Goal: Task Accomplishment & Management: Complete application form

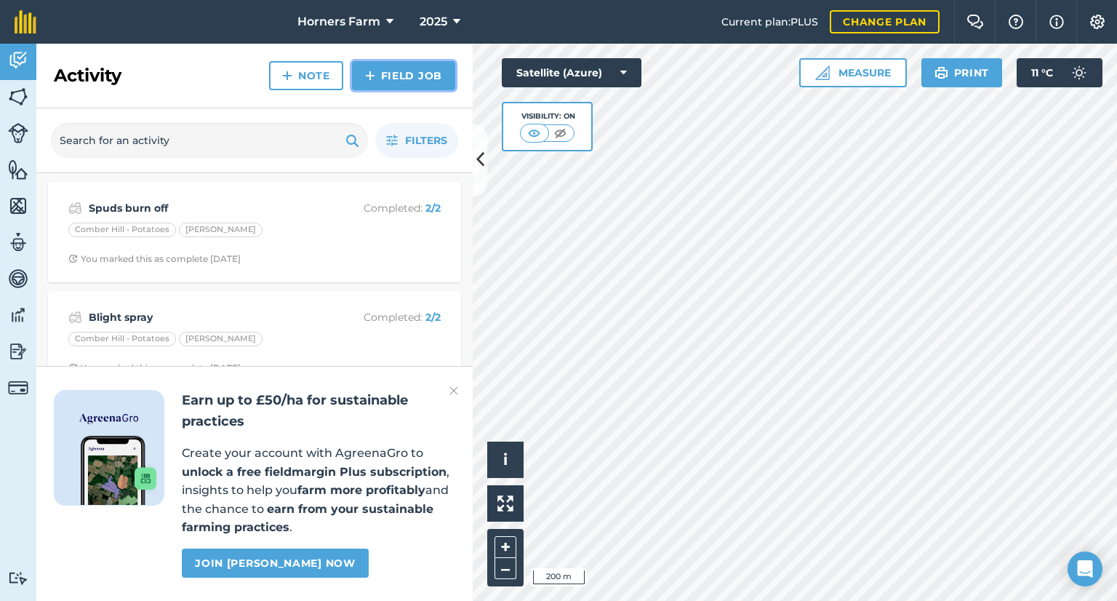
click at [410, 79] on link "Field Job" at bounding box center [403, 75] width 103 height 29
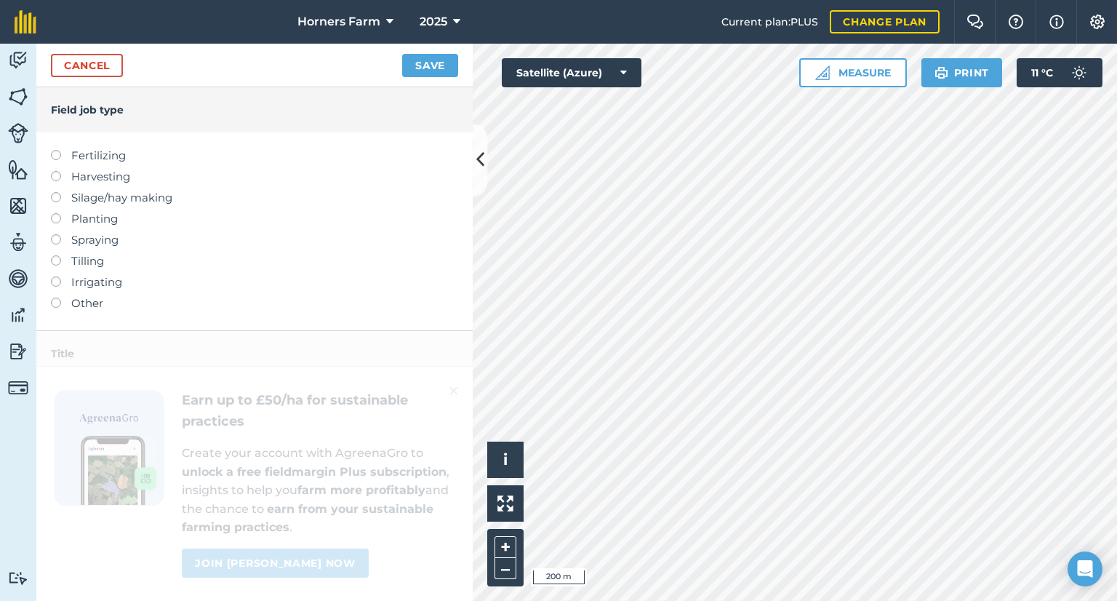
click at [70, 239] on label "Spraying" at bounding box center [254, 239] width 407 height 17
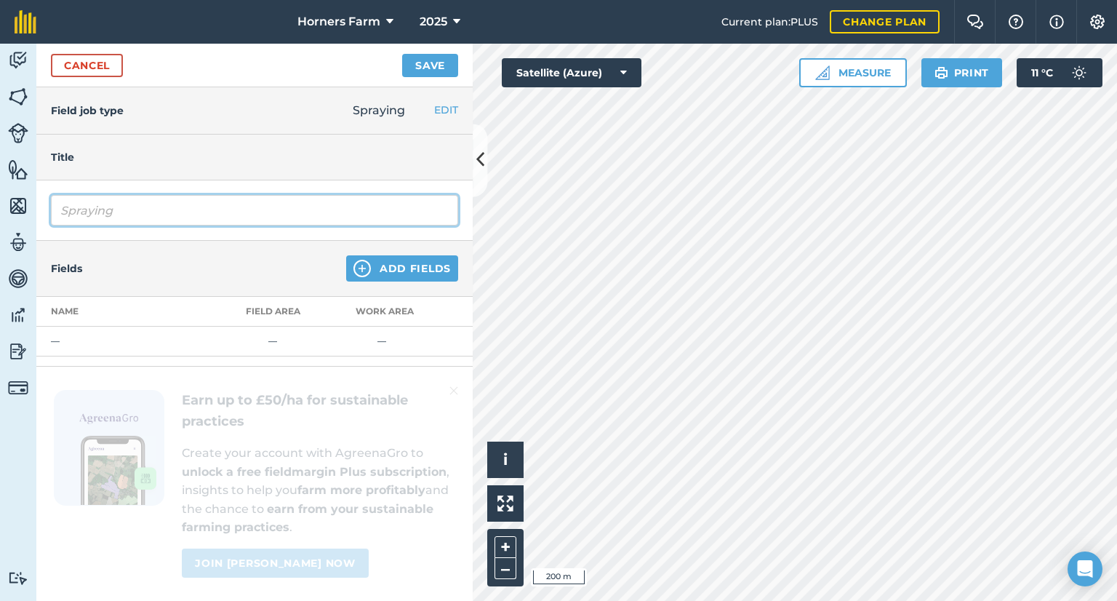
click at [104, 215] on input "Spraying" at bounding box center [254, 210] width 407 height 31
click at [104, 215] on input "Sprayinrg" at bounding box center [254, 210] width 407 height 31
type input "\"
type input "r"
type input "Roundup Stubble"
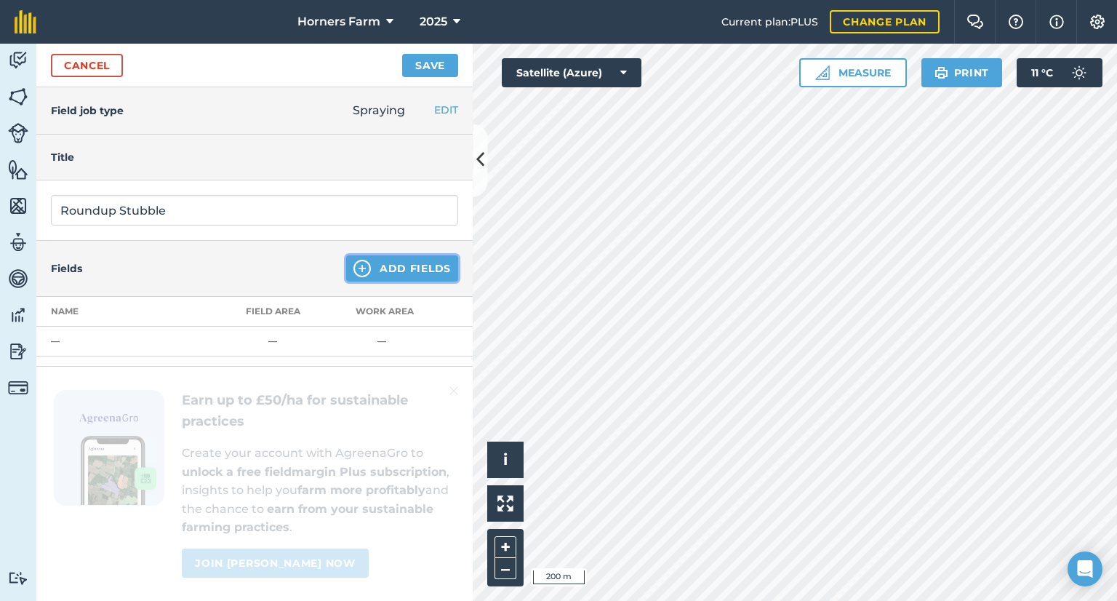
click at [375, 280] on button "Add Fields" at bounding box center [402, 268] width 112 height 26
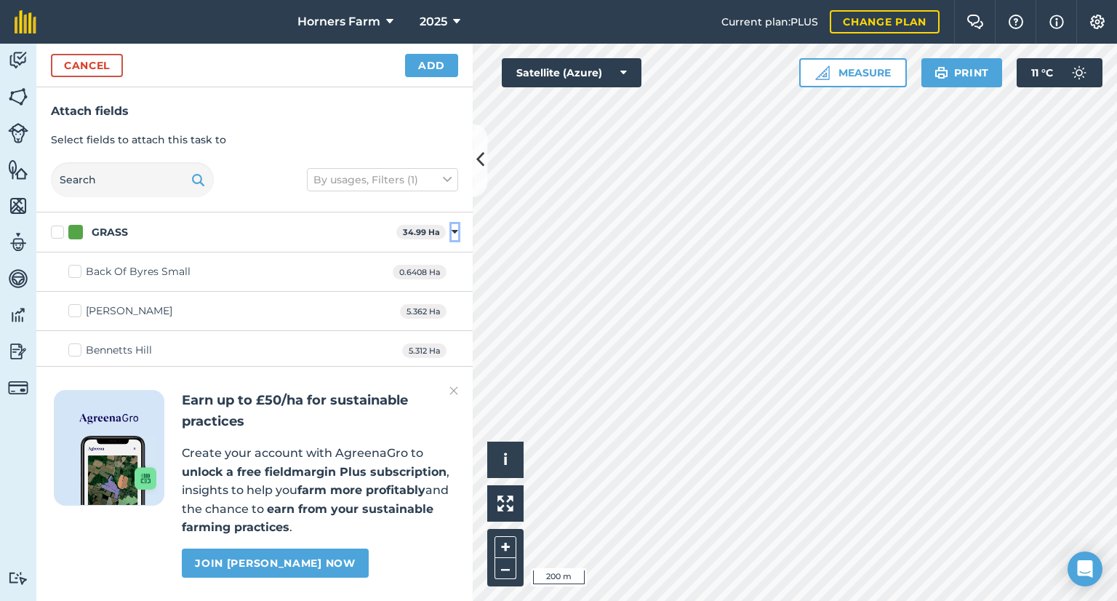
click at [452, 230] on icon at bounding box center [455, 231] width 7 height 13
click at [449, 276] on div "POTATOES 5.475 Ha Toggle showing POTATOES fields" at bounding box center [254, 272] width 436 height 40
click at [452, 270] on icon at bounding box center [455, 271] width 7 height 13
click at [76, 268] on label "Comber Hill - Spring Wheat" at bounding box center [147, 268] width 159 height 15
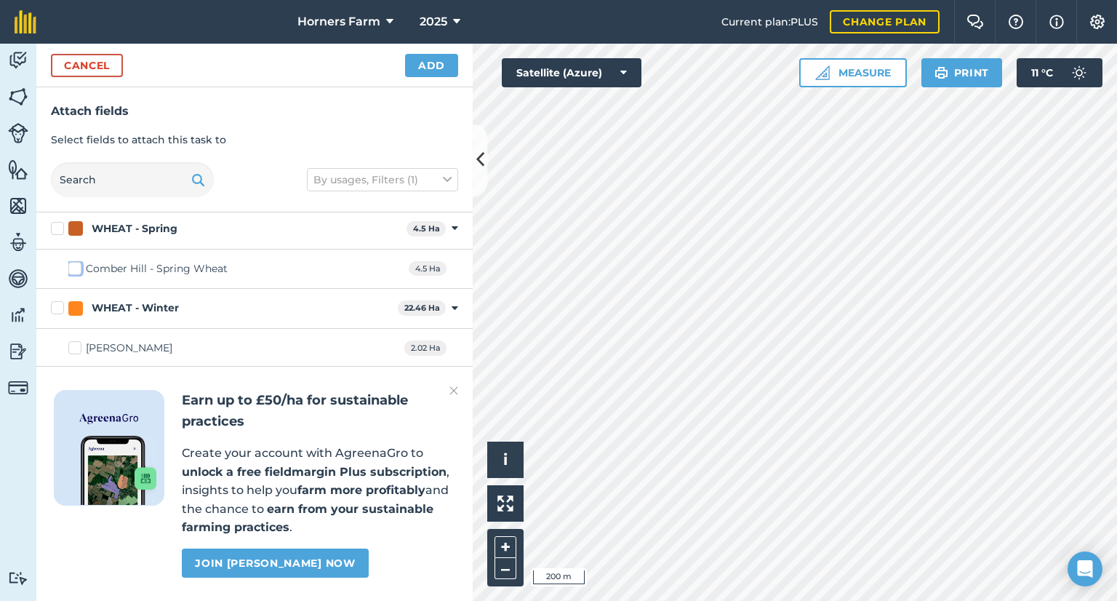
click at [76, 268] on input "Comber Hill - Spring Wheat" at bounding box center [72, 265] width 9 height 9
checkbox input "true"
click at [73, 343] on label "[PERSON_NAME]" at bounding box center [120, 347] width 104 height 15
click at [73, 343] on input "[PERSON_NAME]" at bounding box center [72, 344] width 9 height 9
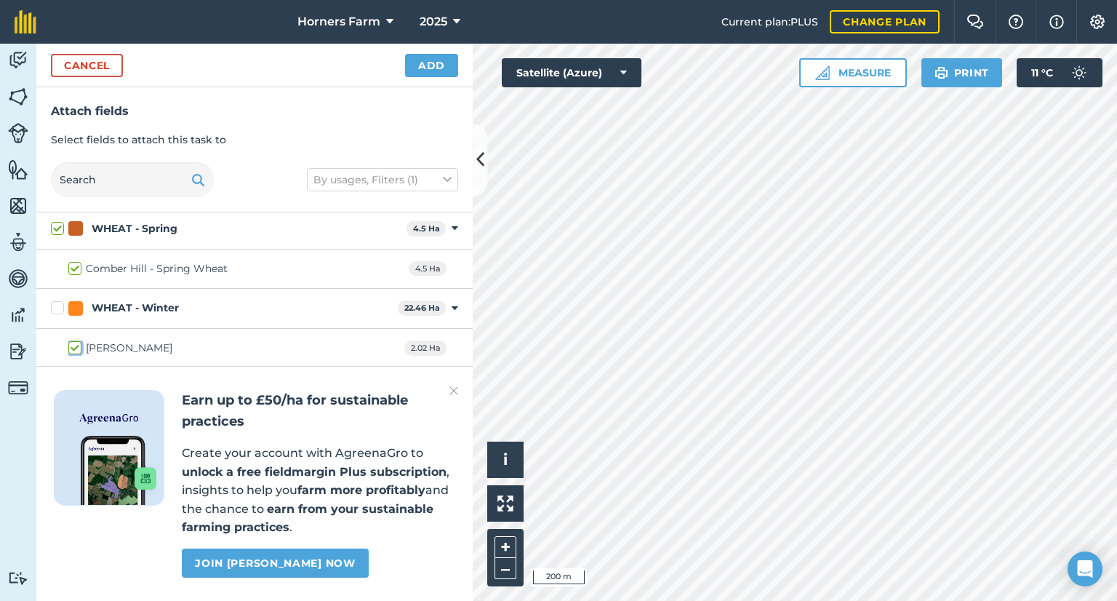
checkbox input "true"
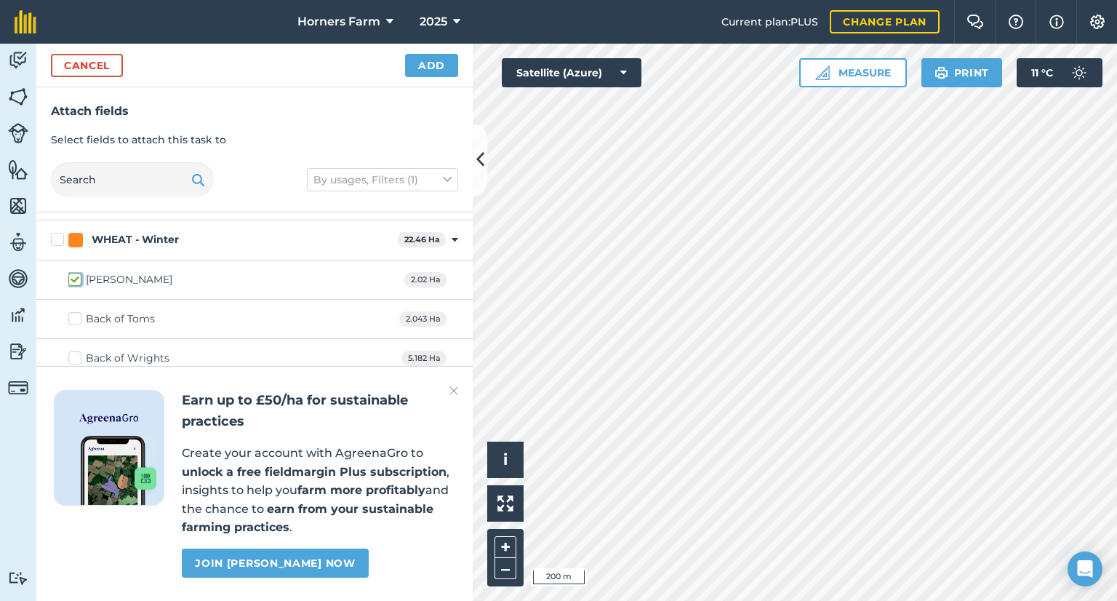
scroll to position [244, 0]
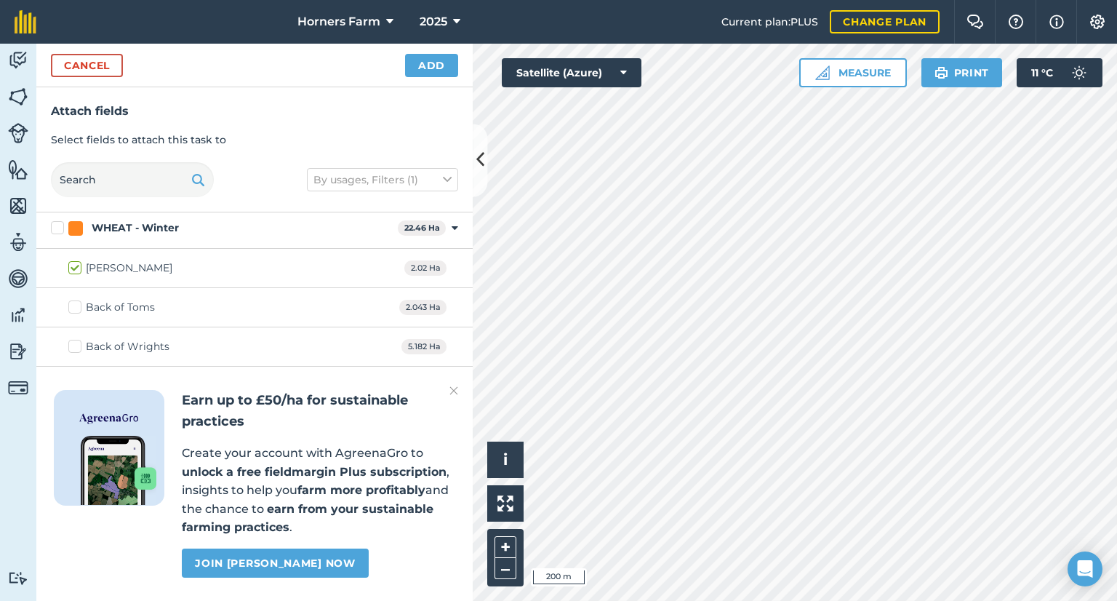
click at [71, 306] on label "Back of Toms" at bounding box center [111, 307] width 87 height 15
click at [71, 306] on input "Back of Toms" at bounding box center [72, 304] width 9 height 9
checkbox input "true"
click at [454, 391] on img at bounding box center [453, 390] width 9 height 17
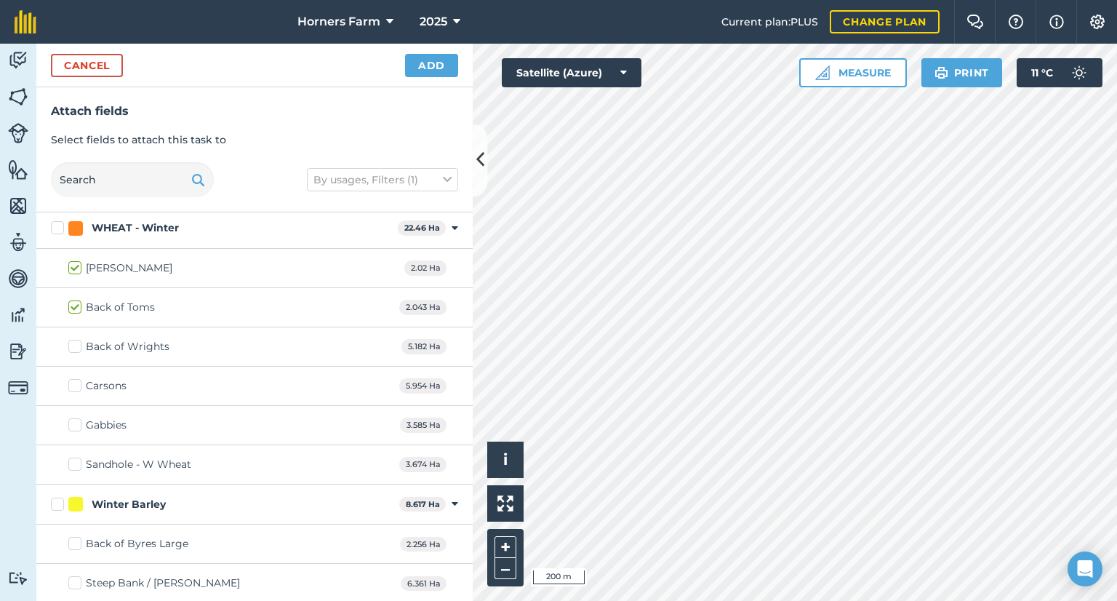
click at [79, 542] on label "Back of Byres Large" at bounding box center [128, 543] width 120 height 15
click at [78, 542] on input "Back of Byres Large" at bounding box center [72, 540] width 9 height 9
checkbox input "true"
click at [426, 69] on button "Add" at bounding box center [431, 65] width 53 height 23
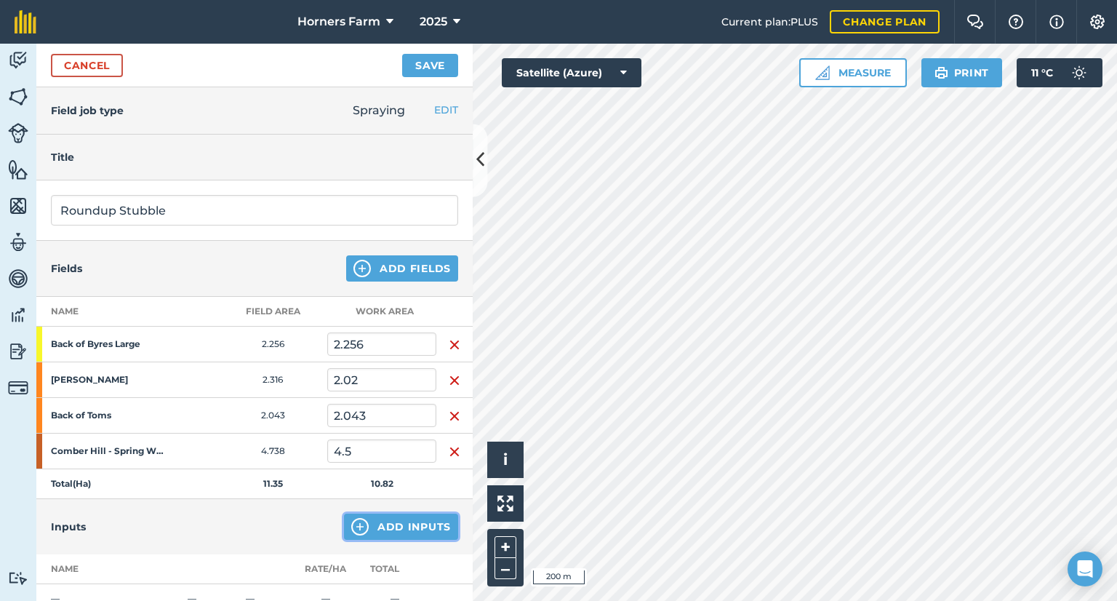
click at [407, 527] on button "Add Inputs" at bounding box center [401, 526] width 114 height 26
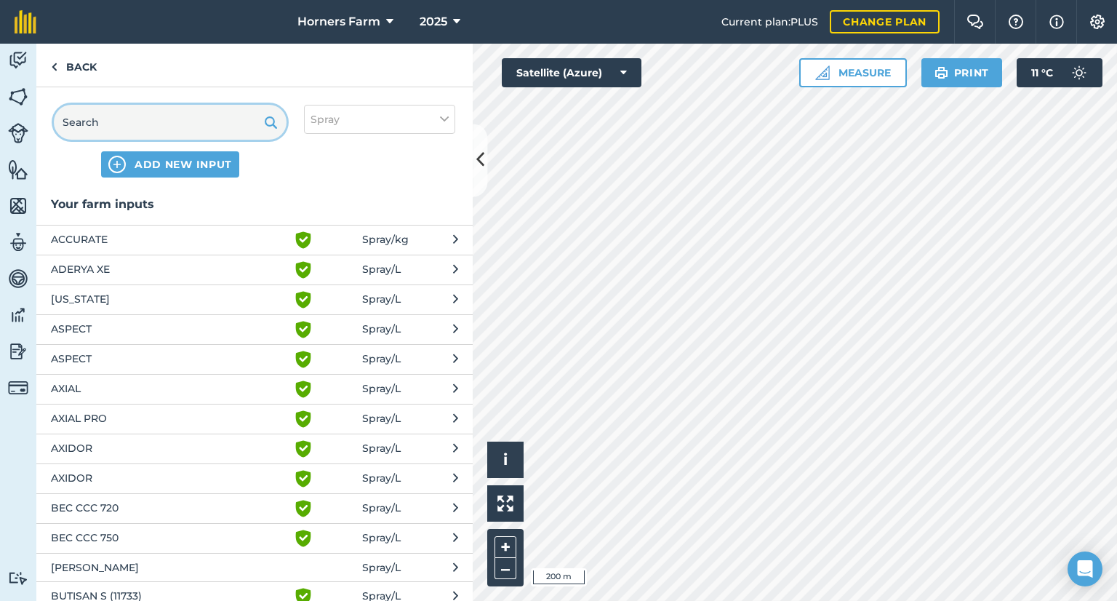
click at [161, 135] on input "text" at bounding box center [170, 122] width 233 height 35
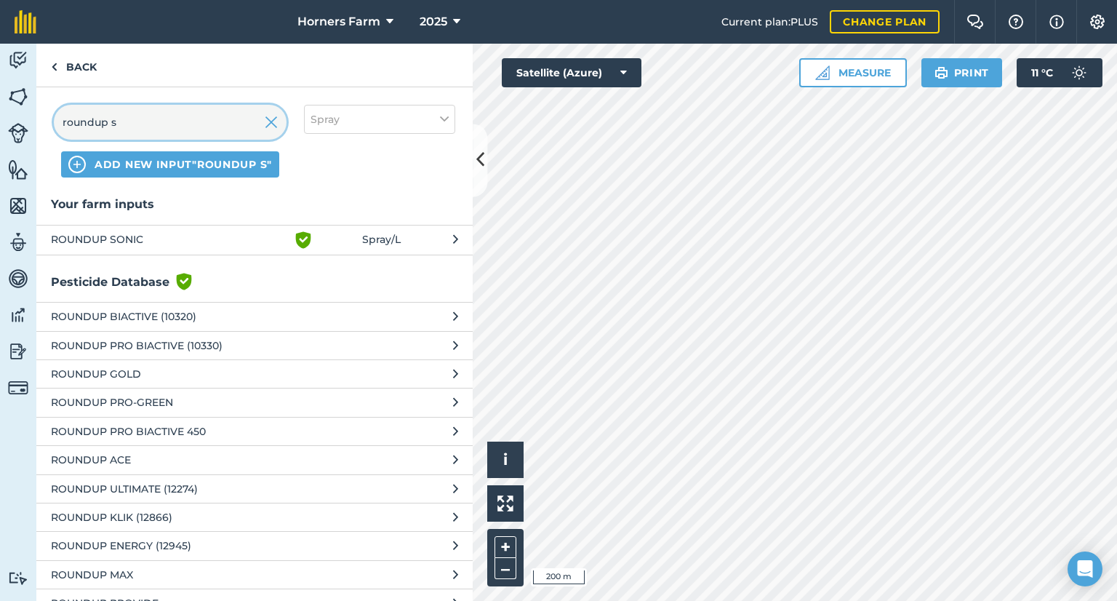
type input "roundup s"
click at [121, 242] on span "ROUNDUP SONIC" at bounding box center [170, 239] width 238 height 17
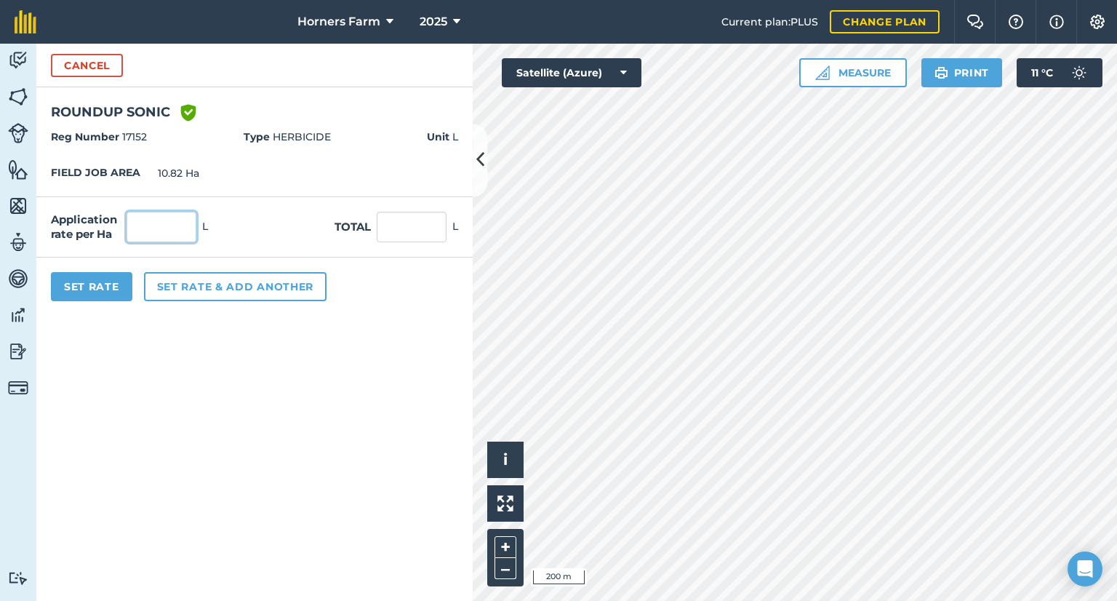
click at [143, 235] on input "text" at bounding box center [162, 227] width 70 height 31
type input "2"
type input "21.64"
click at [268, 402] on form "Cancel ROUNDUP SONIC Green shield with white tick Reg Number 17152 Type HERBICI…" at bounding box center [254, 322] width 436 height 557
click at [110, 282] on button "Set Rate" at bounding box center [91, 286] width 81 height 29
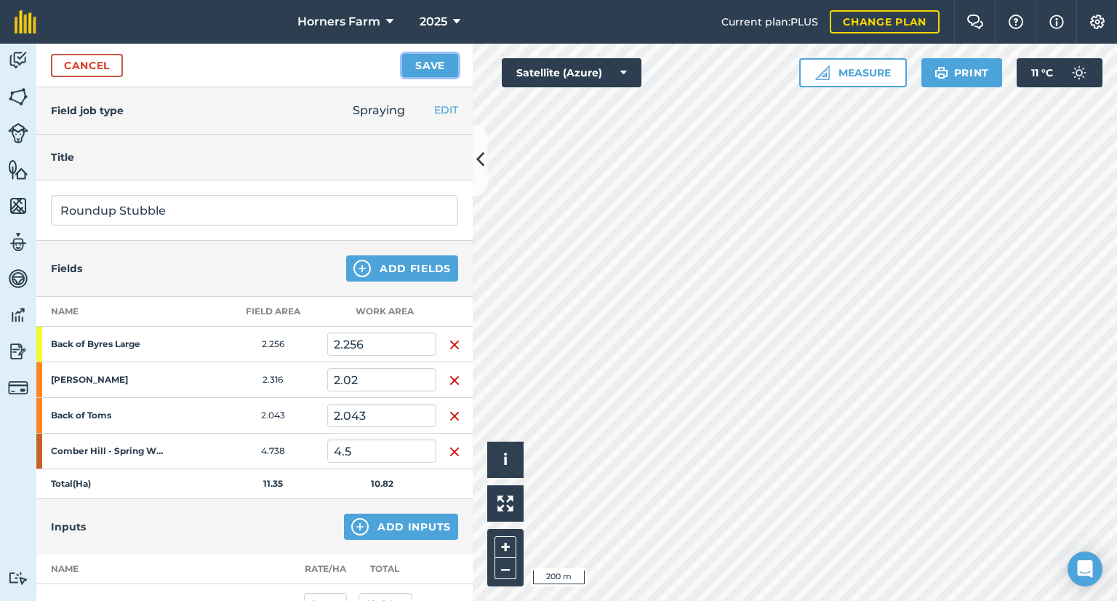
click at [433, 65] on button "Save" at bounding box center [430, 65] width 56 height 23
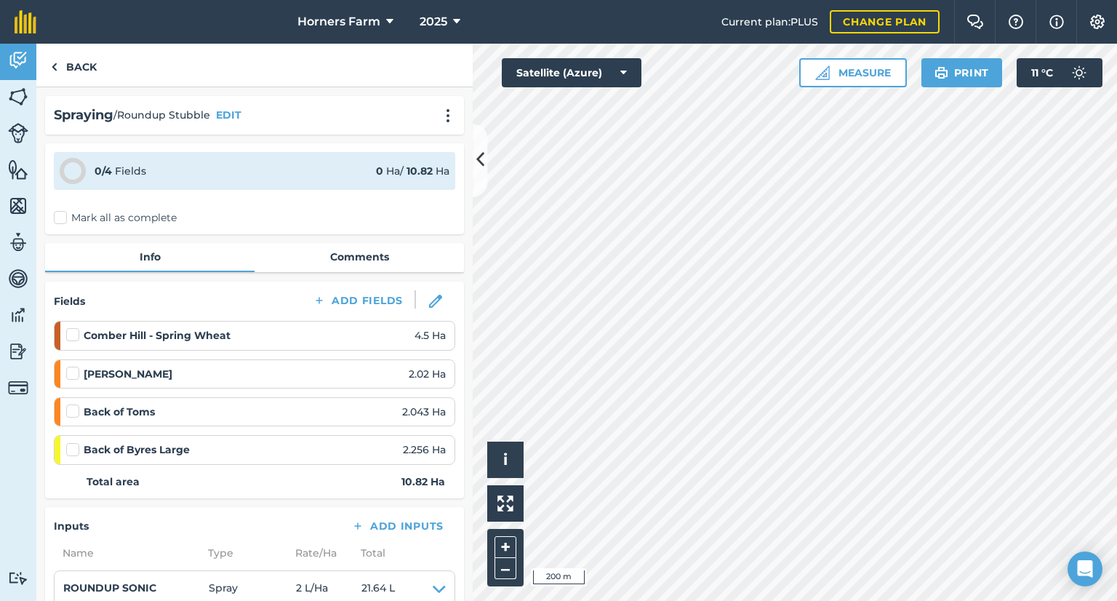
click at [57, 212] on label "Mark all as complete" at bounding box center [115, 217] width 123 height 15
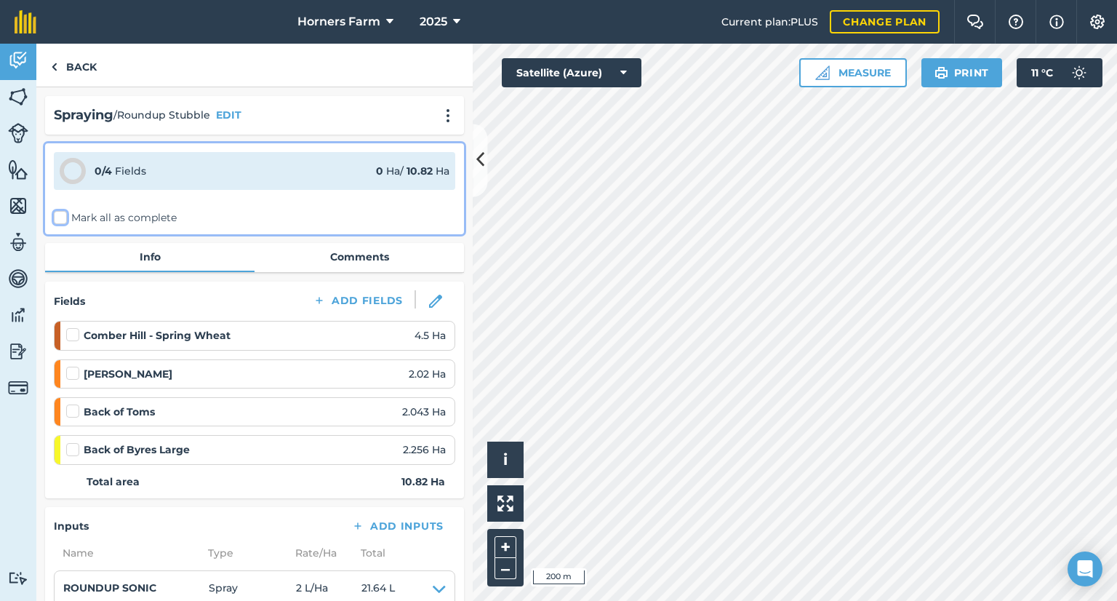
click at [57, 212] on input "Mark all as complete" at bounding box center [58, 214] width 9 height 9
checkbox input "false"
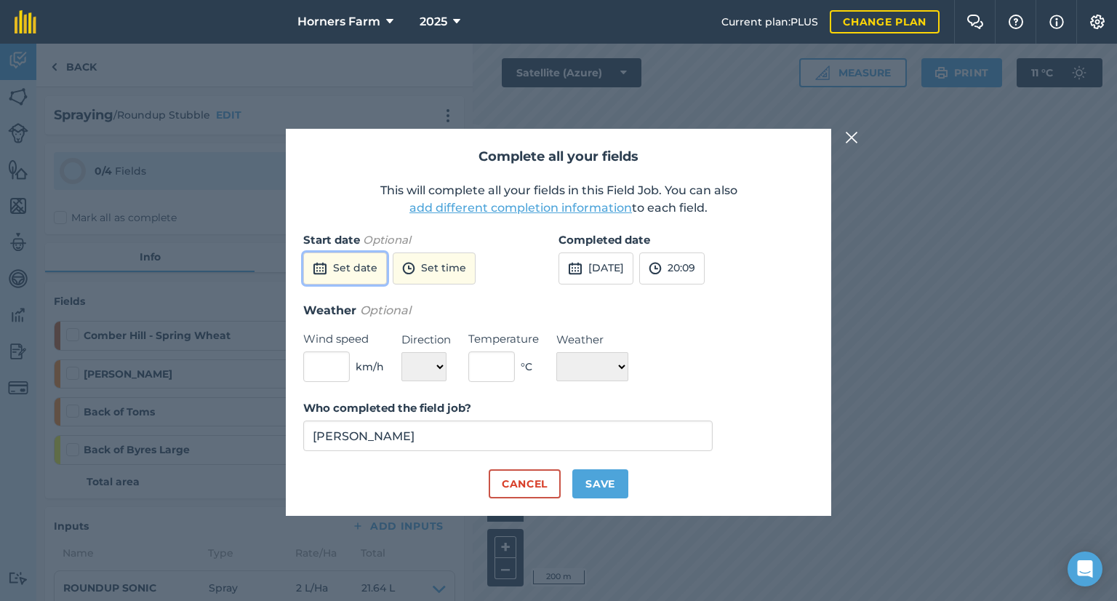
click at [364, 273] on button "Set date" at bounding box center [345, 268] width 84 height 32
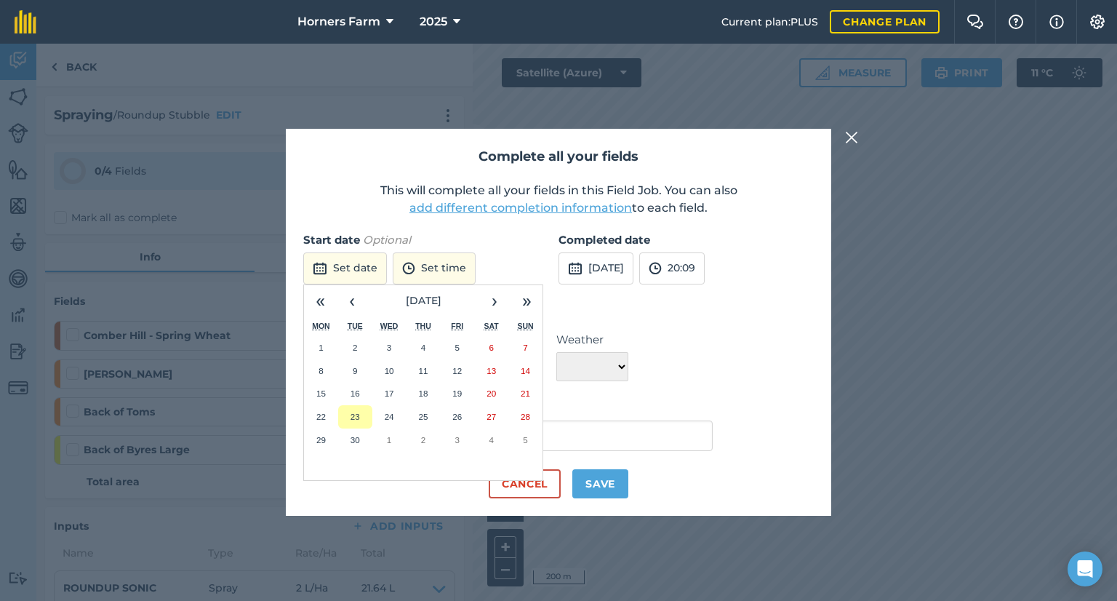
click at [356, 413] on abbr "23" at bounding box center [355, 416] width 9 height 9
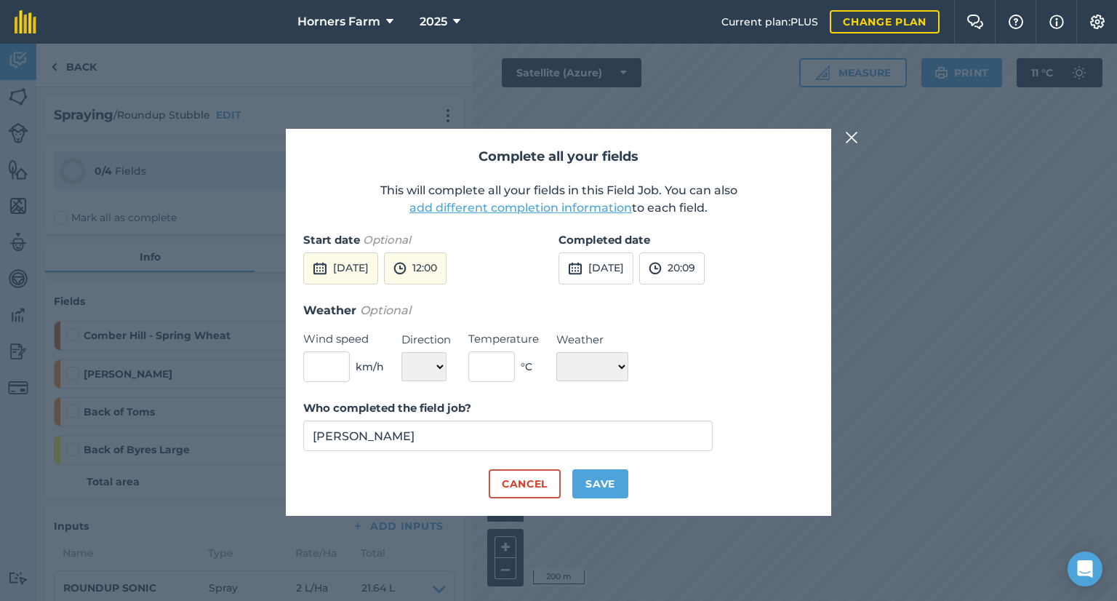
click at [449, 287] on div "Start date Optional [DATE] 12:00" at bounding box center [430, 266] width 255 height 70
click at [446, 265] on button "12:00" at bounding box center [415, 268] width 63 height 32
click at [453, 380] on button "13:30" at bounding box center [419, 378] width 68 height 23
click at [704, 274] on button "20:09" at bounding box center [671, 268] width 65 height 32
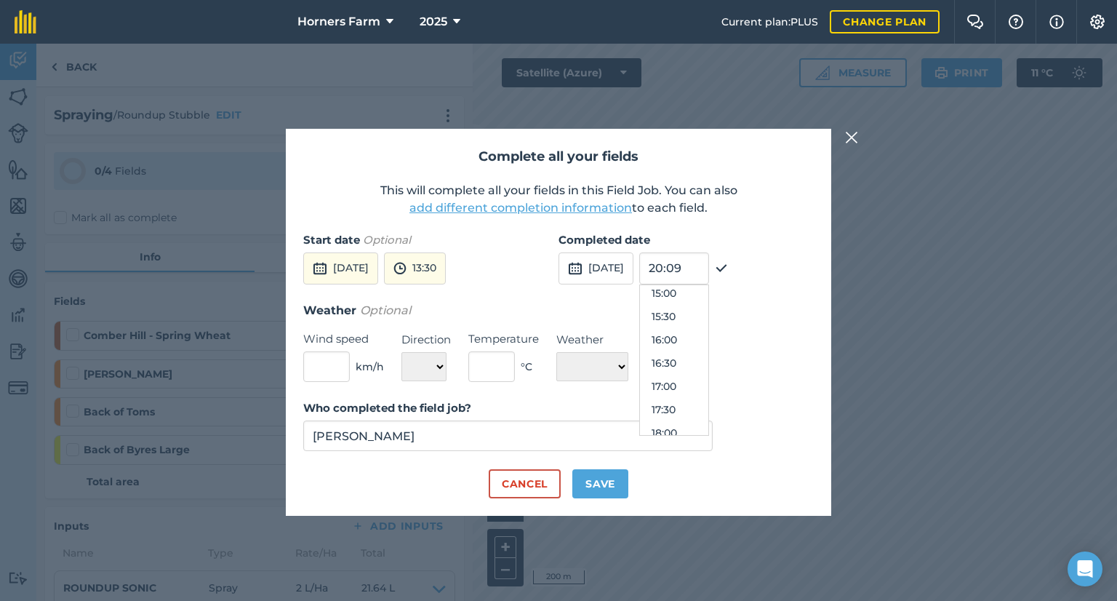
scroll to position [681, 0]
click at [708, 322] on button "15:00" at bounding box center [674, 314] width 68 height 23
click at [328, 362] on input "text" at bounding box center [326, 366] width 47 height 31
type input "0"
select select "N"
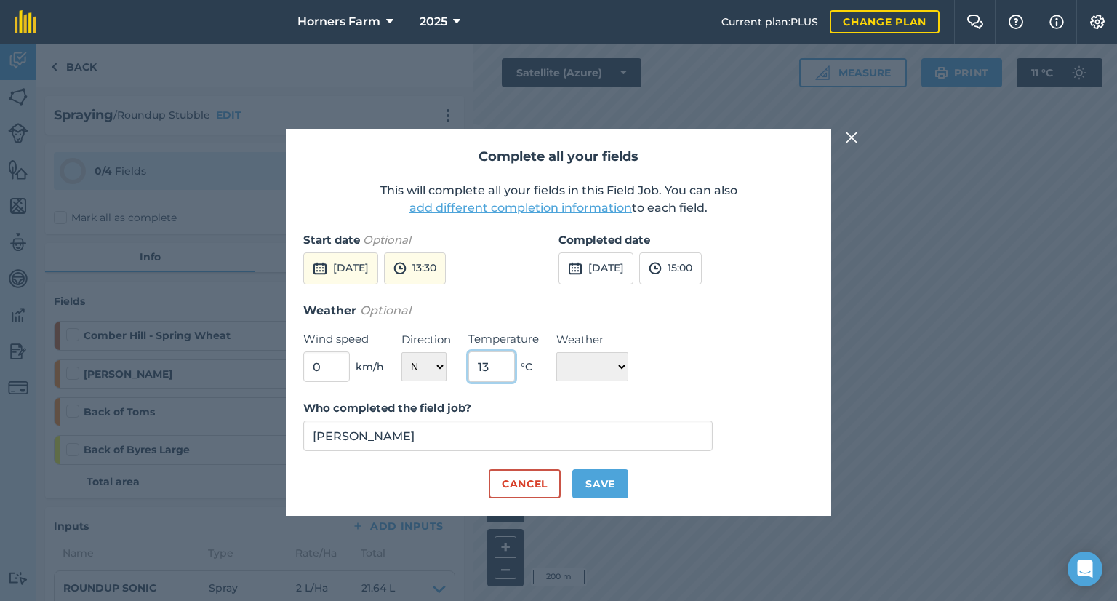
type input "13"
select select "Cloudy"
click at [617, 487] on button "Save" at bounding box center [600, 483] width 56 height 29
checkbox input "true"
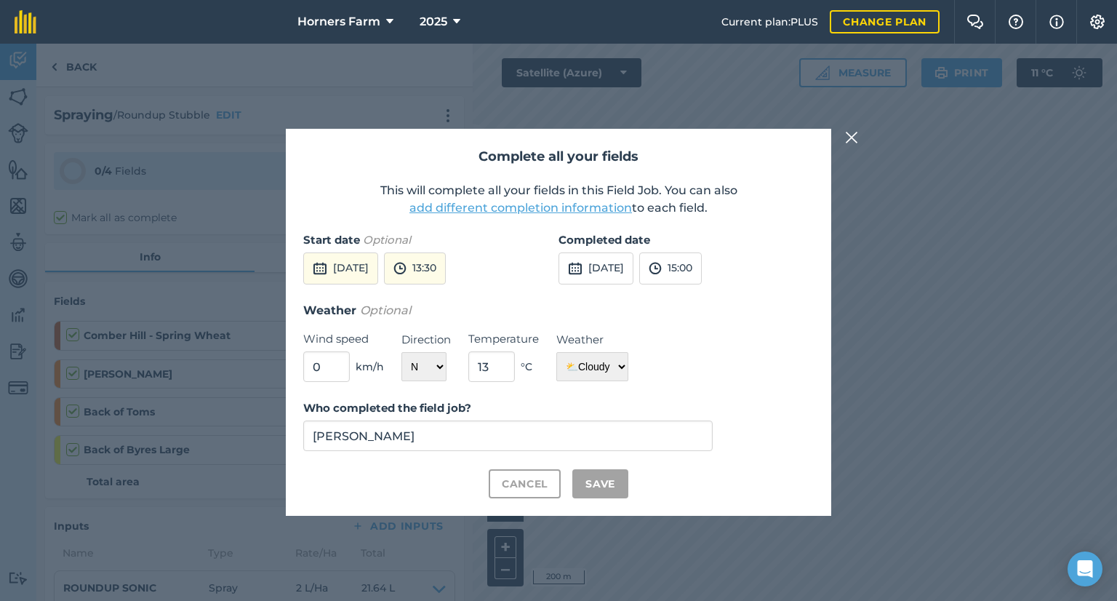
checkbox input "true"
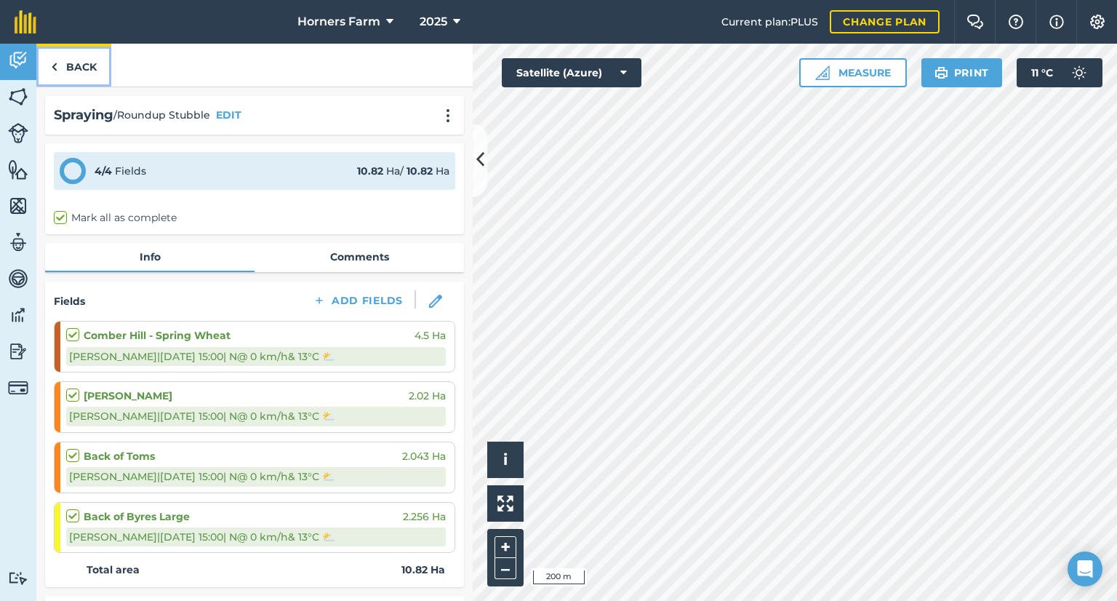
click at [83, 55] on link "Back" at bounding box center [73, 65] width 75 height 43
